Goal: Information Seeking & Learning: Learn about a topic

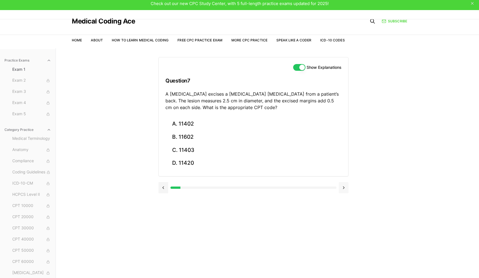
click at [345, 187] on button at bounding box center [344, 187] width 10 height 11
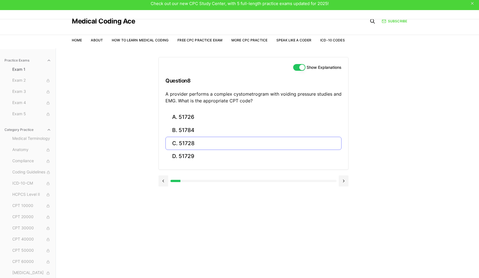
click at [174, 142] on button "C. 51728" at bounding box center [253, 143] width 176 height 13
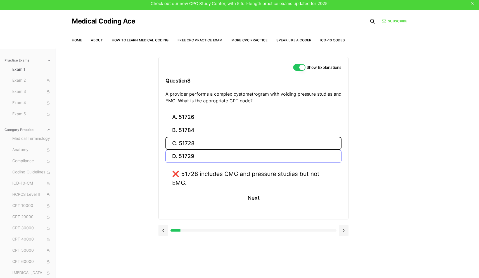
click at [178, 152] on button "D. 51729" at bounding box center [253, 156] width 176 height 13
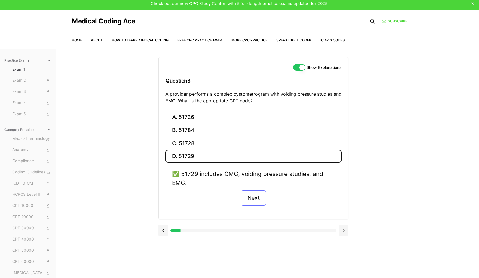
click at [255, 199] on button "Next" at bounding box center [253, 197] width 25 height 15
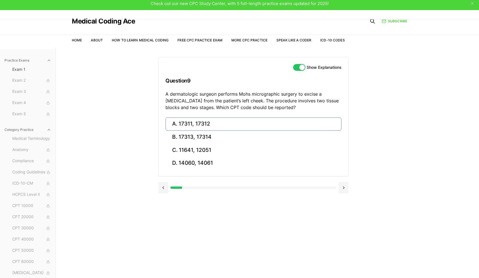
drag, startPoint x: 229, startPoint y: 124, endPoint x: 227, endPoint y: 117, distance: 6.8
click at [228, 120] on button "A. 17311, 17312" at bounding box center [253, 123] width 176 height 13
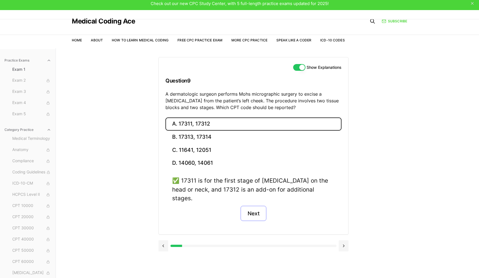
click at [254, 206] on button "Next" at bounding box center [253, 213] width 25 height 15
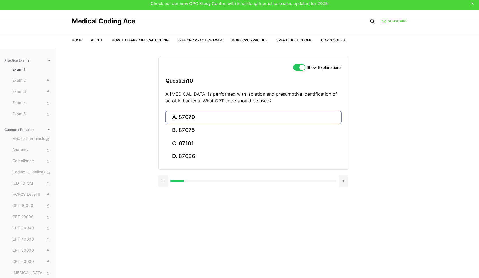
click at [187, 118] on button "A. 87070" at bounding box center [253, 117] width 176 height 13
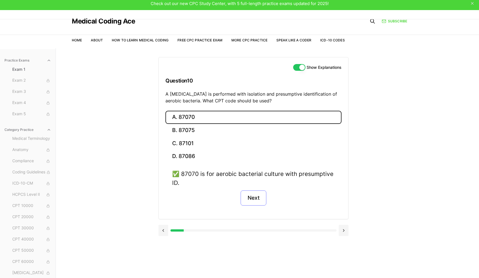
click at [255, 200] on button "Next" at bounding box center [253, 197] width 25 height 15
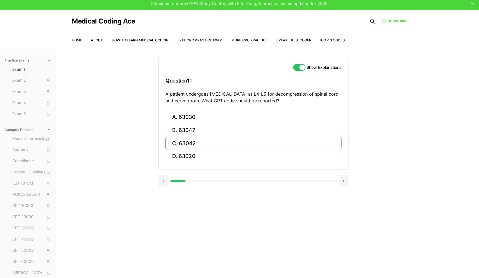
click at [188, 141] on button "C. 63042" at bounding box center [253, 143] width 176 height 13
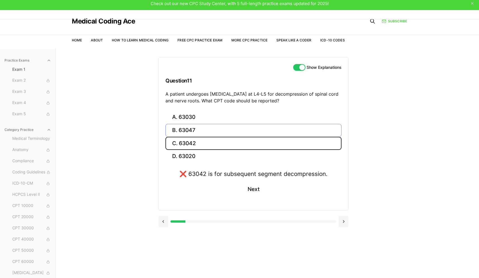
click at [190, 127] on button "B. 63047" at bounding box center [253, 130] width 176 height 13
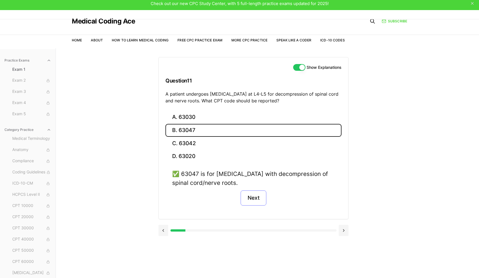
click at [254, 200] on button "Next" at bounding box center [253, 197] width 25 height 15
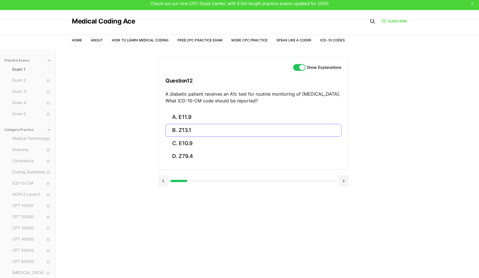
click at [173, 132] on button "B. Z13.1" at bounding box center [253, 130] width 176 height 13
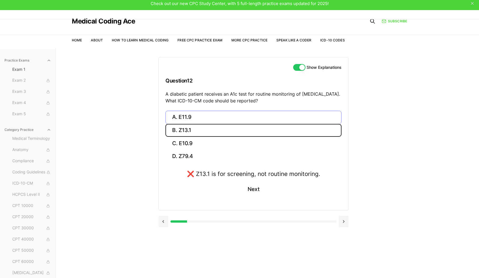
click at [178, 117] on button "A. E11.9" at bounding box center [253, 117] width 176 height 13
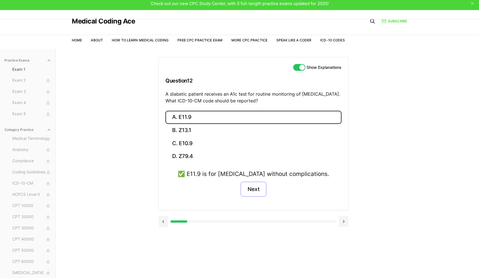
click at [258, 193] on button "Next" at bounding box center [253, 189] width 25 height 15
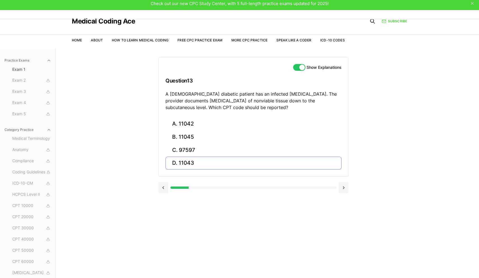
click at [177, 164] on button "D. 11043" at bounding box center [253, 163] width 176 height 13
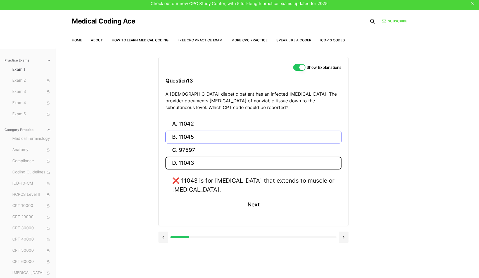
click at [236, 133] on button "B. 11045" at bounding box center [253, 137] width 176 height 13
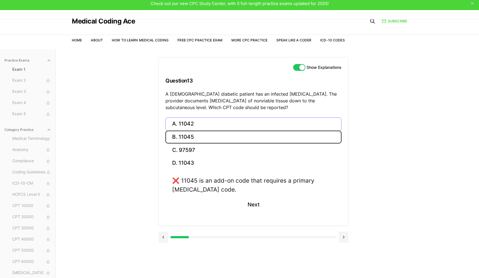
click at [238, 127] on button "A. 11042" at bounding box center [253, 123] width 176 height 13
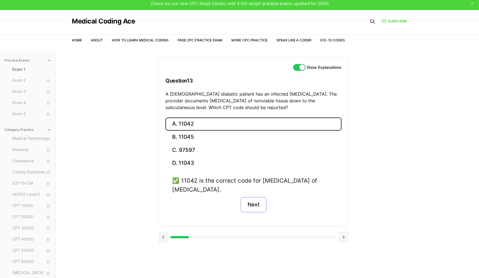
click at [265, 207] on button "Next" at bounding box center [253, 204] width 25 height 15
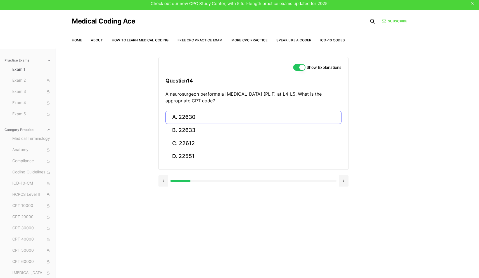
click at [208, 113] on button "A. 22630" at bounding box center [253, 117] width 176 height 13
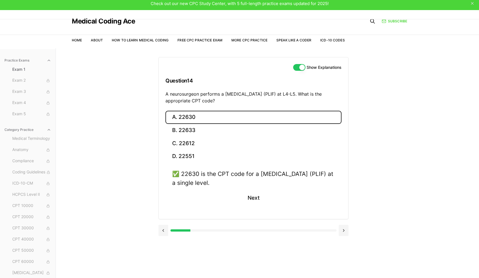
click at [255, 202] on button "Next" at bounding box center [253, 197] width 25 height 15
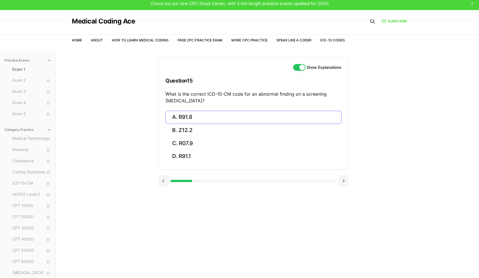
click at [211, 112] on button "A. R91.8" at bounding box center [253, 117] width 176 height 13
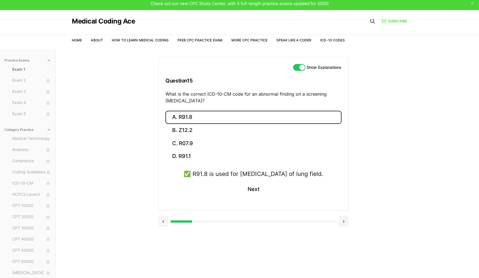
click at [269, 198] on div "✅ R91.8 is used for [MEDICAL_DATA] of lung field. Next" at bounding box center [253, 186] width 176 height 34
click at [262, 194] on button "Next" at bounding box center [253, 189] width 25 height 15
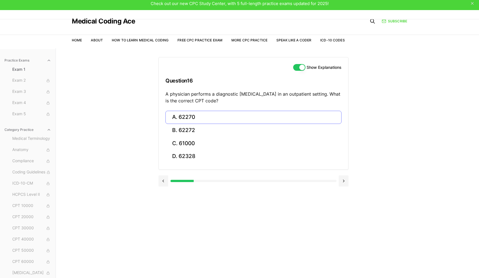
click at [173, 116] on button "A. 62270" at bounding box center [253, 117] width 176 height 13
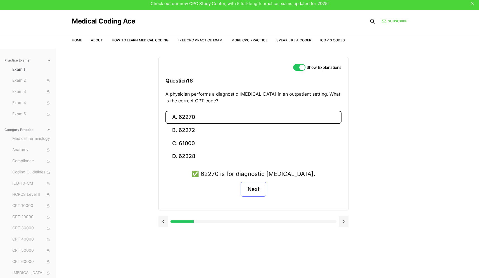
click at [253, 188] on button "Next" at bounding box center [253, 189] width 25 height 15
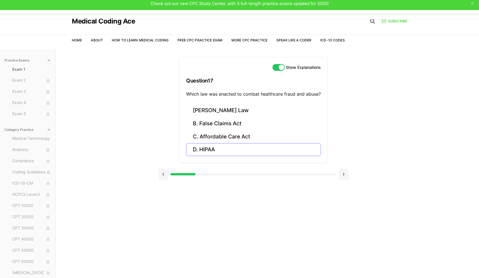
click at [212, 152] on button "D. HIPAA" at bounding box center [253, 149] width 135 height 13
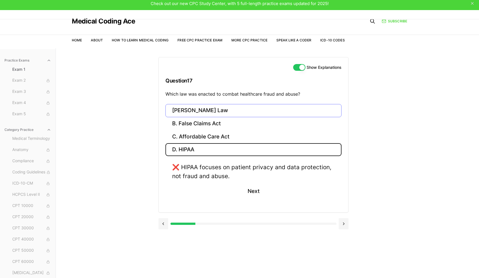
click at [201, 110] on button "[PERSON_NAME] Law" at bounding box center [253, 110] width 176 height 13
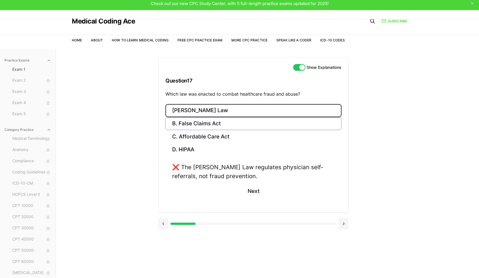
click at [205, 126] on button "B. False Claims Act" at bounding box center [253, 123] width 176 height 13
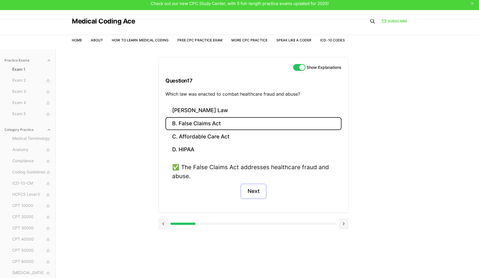
click at [261, 191] on button "Next" at bounding box center [253, 191] width 25 height 15
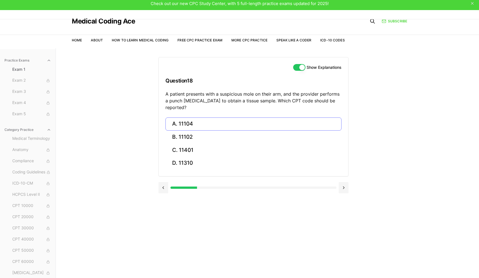
click at [188, 117] on button "A. 11104" at bounding box center [253, 123] width 176 height 13
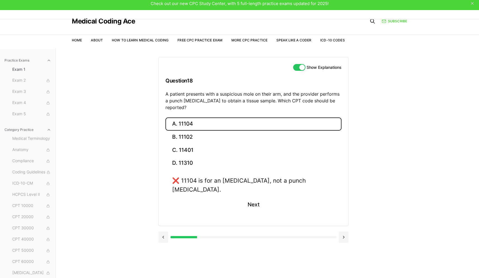
click at [188, 117] on button "A. 11104" at bounding box center [253, 123] width 176 height 13
click at [188, 143] on button "C. 11401" at bounding box center [253, 149] width 176 height 13
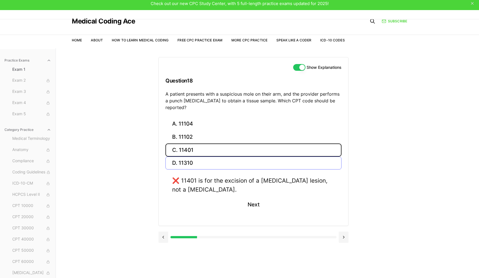
click at [187, 157] on button "D. 11310" at bounding box center [253, 163] width 176 height 13
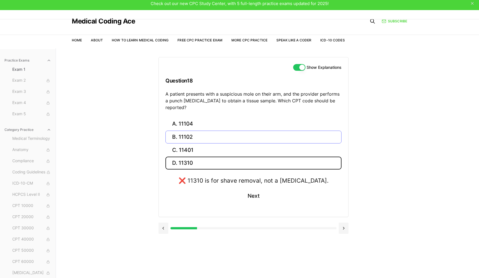
click at [188, 132] on button "B. 11102" at bounding box center [253, 137] width 176 height 13
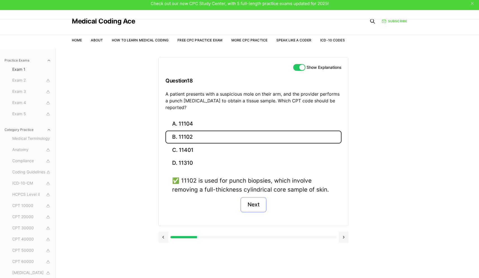
click at [262, 199] on button "Next" at bounding box center [253, 204] width 25 height 15
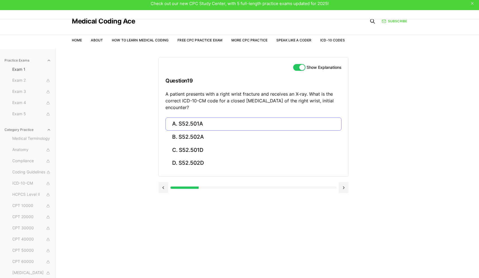
click at [228, 126] on button "A. S52.501A" at bounding box center [253, 123] width 176 height 13
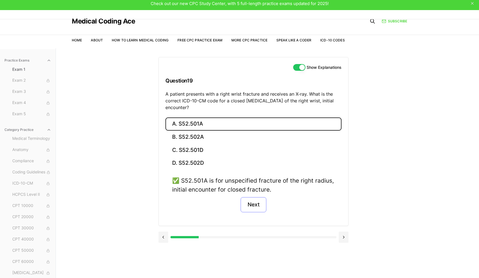
click at [257, 198] on button "Next" at bounding box center [253, 204] width 25 height 15
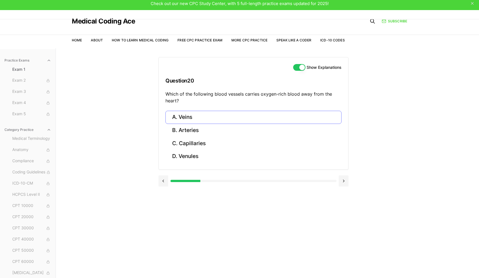
click at [231, 120] on button "A. Veins" at bounding box center [253, 117] width 176 height 13
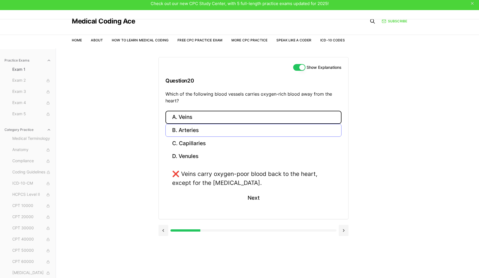
click at [230, 130] on button "B. Arteries" at bounding box center [253, 130] width 176 height 13
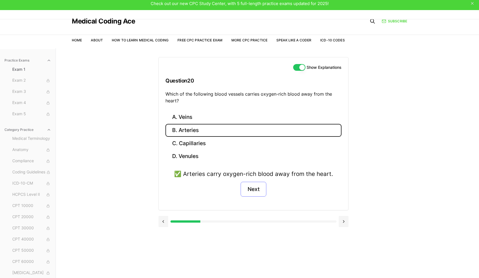
click at [253, 193] on button "Next" at bounding box center [253, 189] width 25 height 15
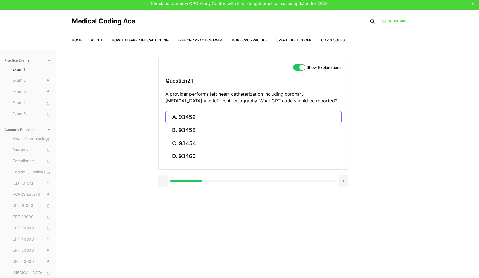
click at [195, 113] on button "A. 93452" at bounding box center [253, 117] width 176 height 13
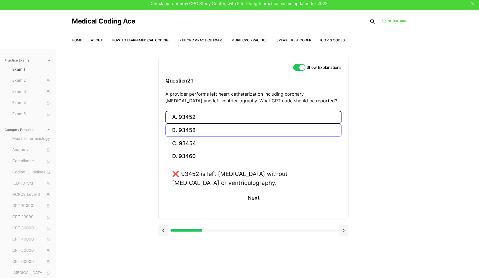
click at [205, 132] on button "B. 93458" at bounding box center [253, 130] width 176 height 13
